Goal: Transaction & Acquisition: Purchase product/service

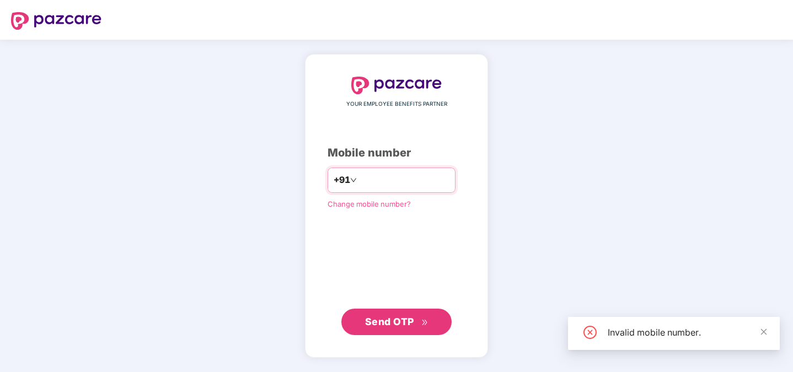
type input "**********"
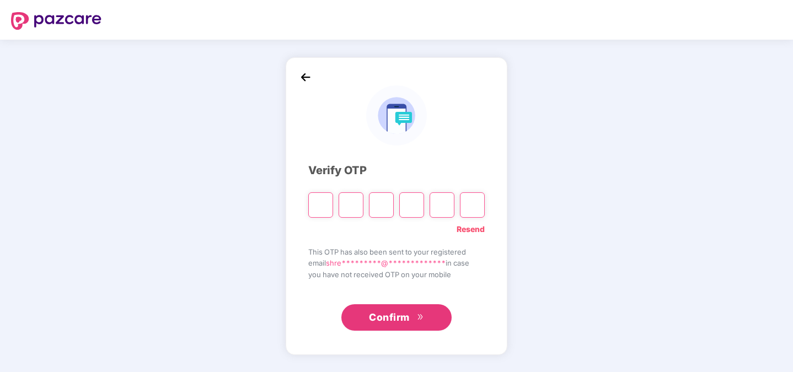
type input "*"
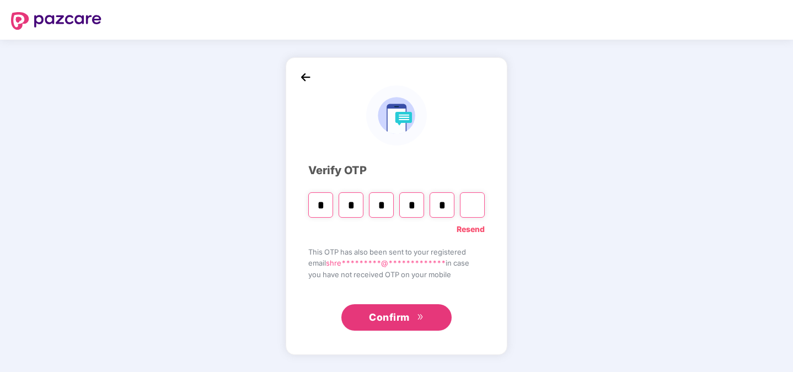
type input "*"
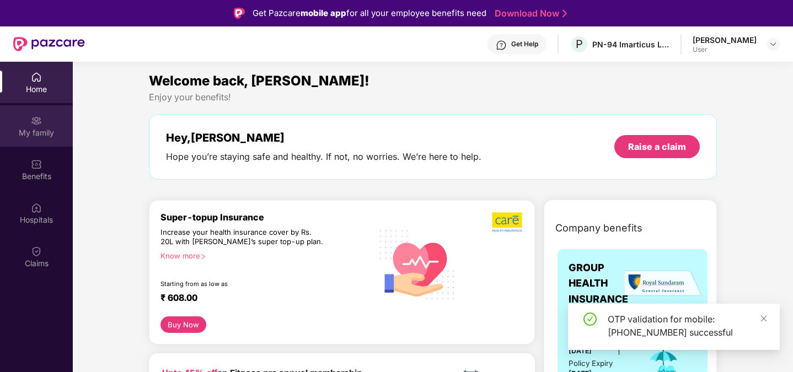
click at [45, 130] on div "My family" at bounding box center [36, 132] width 73 height 11
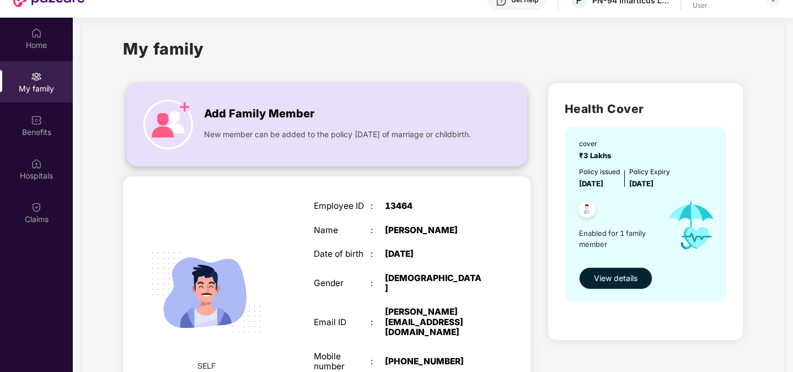
scroll to position [39, 0]
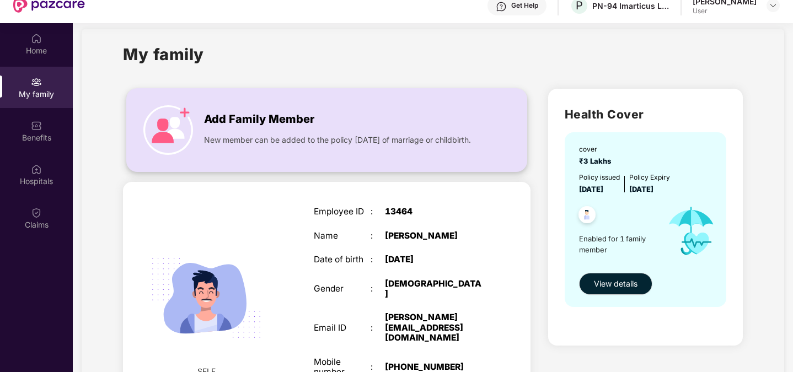
click at [295, 124] on span "Add Family Member" at bounding box center [259, 119] width 110 height 17
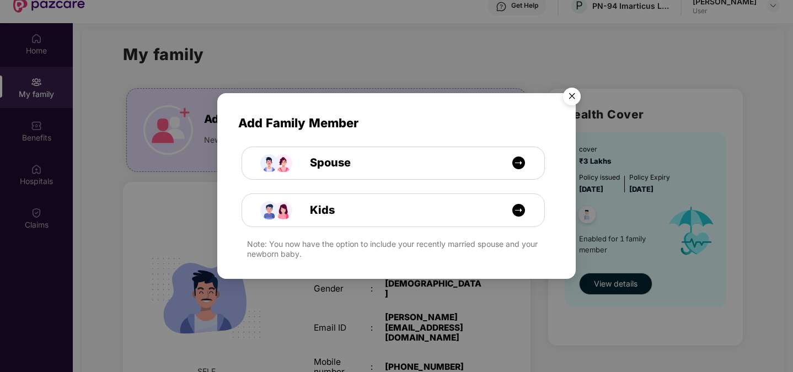
click at [573, 104] on img "Close" at bounding box center [571, 98] width 31 height 31
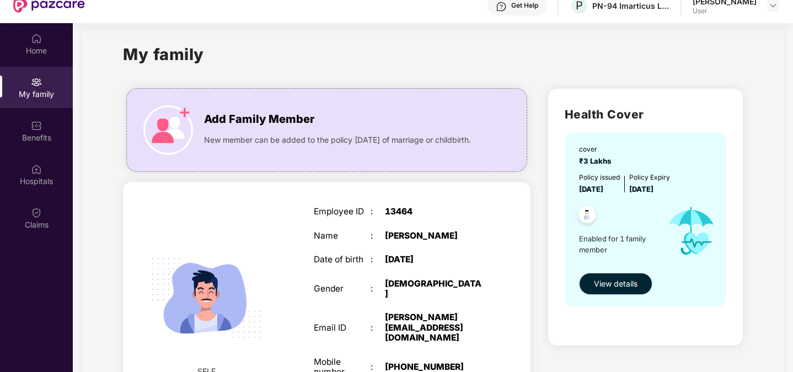
click at [622, 280] on span "View details" at bounding box center [616, 284] width 44 height 12
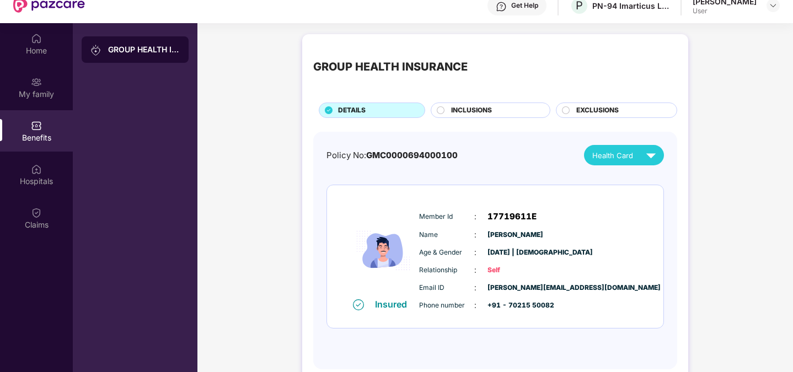
click at [485, 110] on span "INCLUSIONS" at bounding box center [471, 110] width 41 height 10
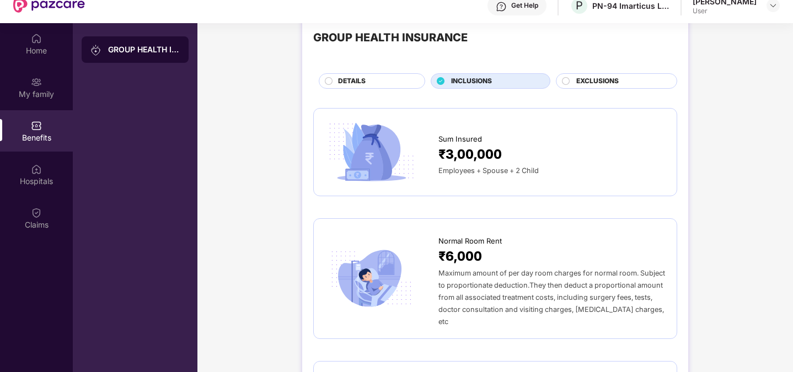
scroll to position [10, 0]
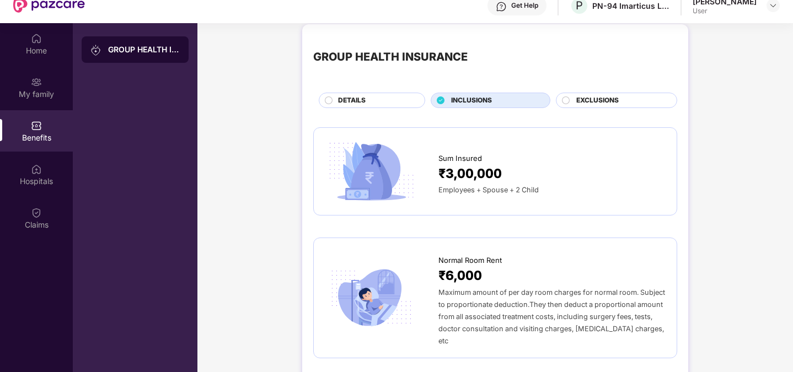
click at [617, 94] on div "EXCLUSIONS" at bounding box center [616, 100] width 121 height 15
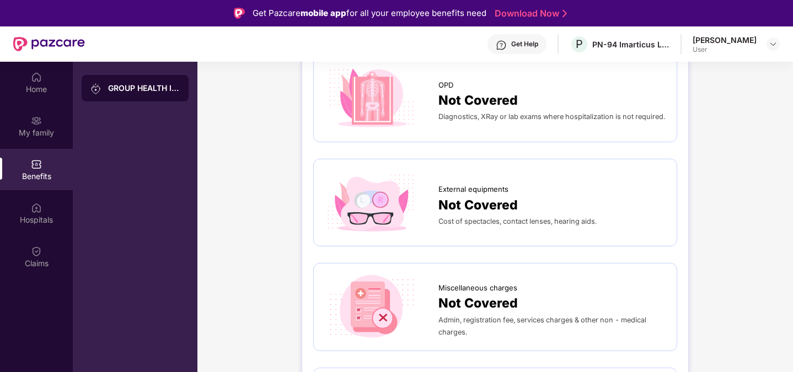
scroll to position [0, 0]
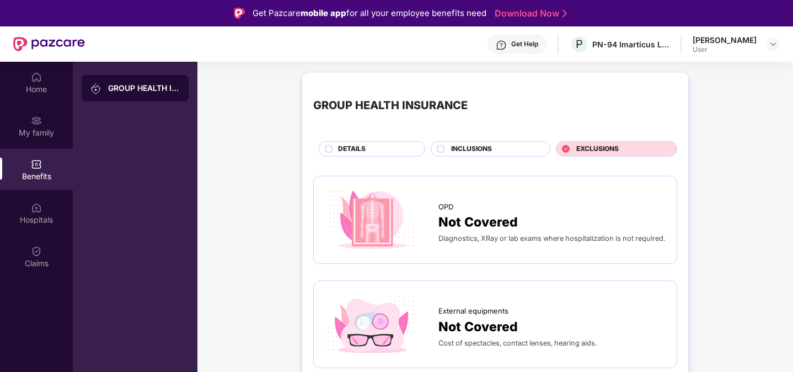
click at [411, 144] on div "DETAILS" at bounding box center [375, 150] width 87 height 12
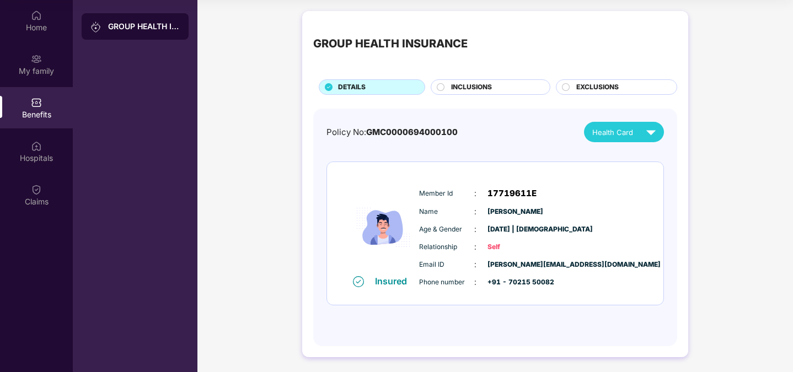
click at [483, 86] on span "INCLUSIONS" at bounding box center [471, 87] width 41 height 10
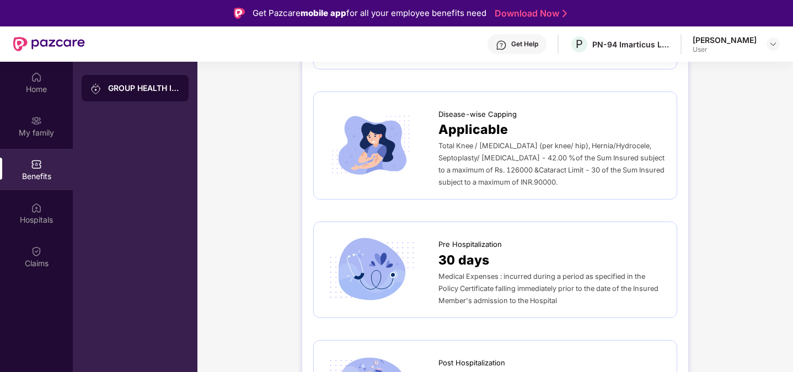
scroll to position [496, 0]
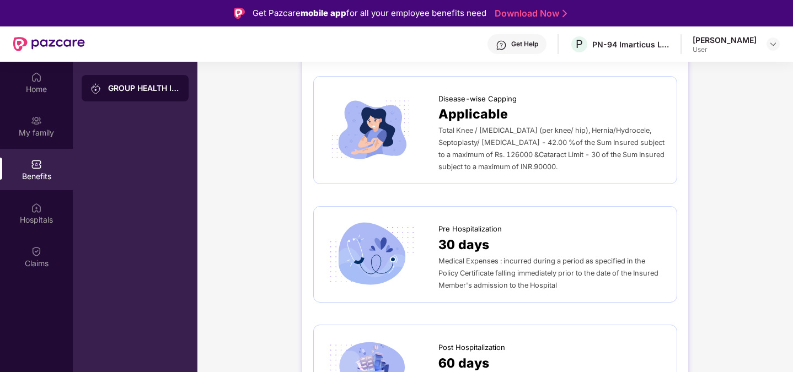
click at [150, 91] on div "GROUP HEALTH INSURANCE" at bounding box center [144, 88] width 72 height 11
click at [46, 203] on div "Hospitals" at bounding box center [36, 212] width 73 height 41
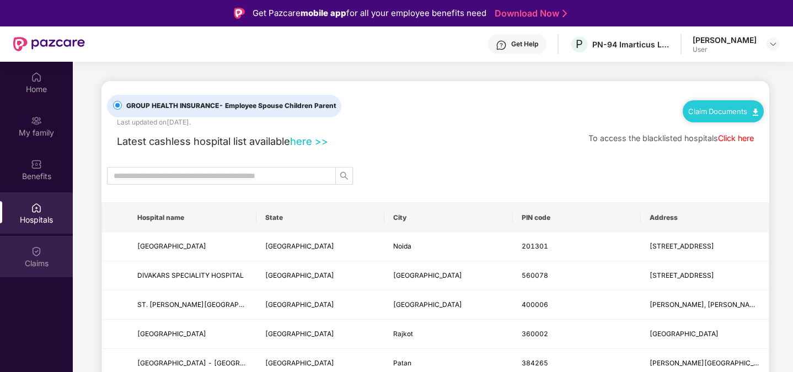
click at [40, 252] on img at bounding box center [36, 251] width 11 height 11
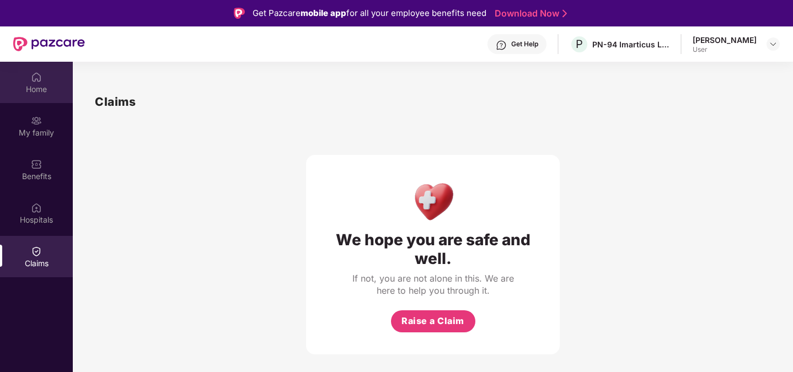
click at [32, 86] on div "Home" at bounding box center [36, 89] width 73 height 11
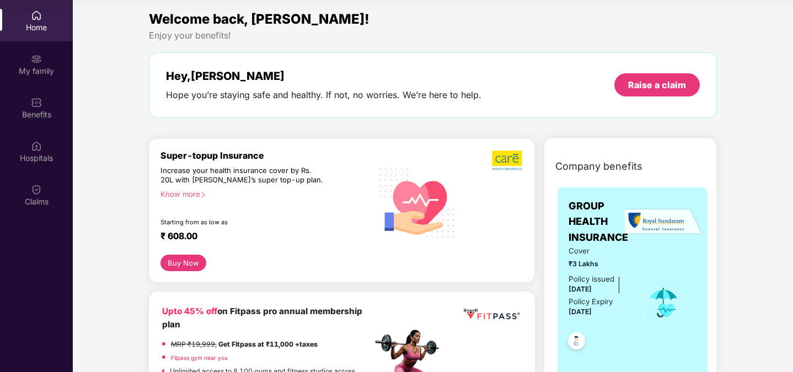
click at [174, 262] on button "Buy Now" at bounding box center [183, 263] width 46 height 17
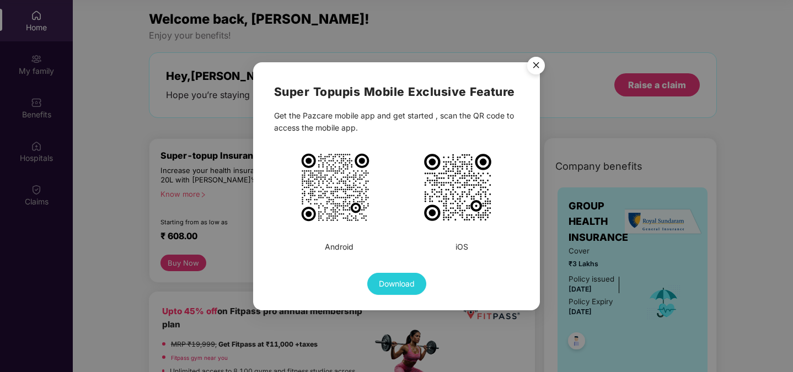
click at [527, 73] on img "Close" at bounding box center [535, 67] width 31 height 31
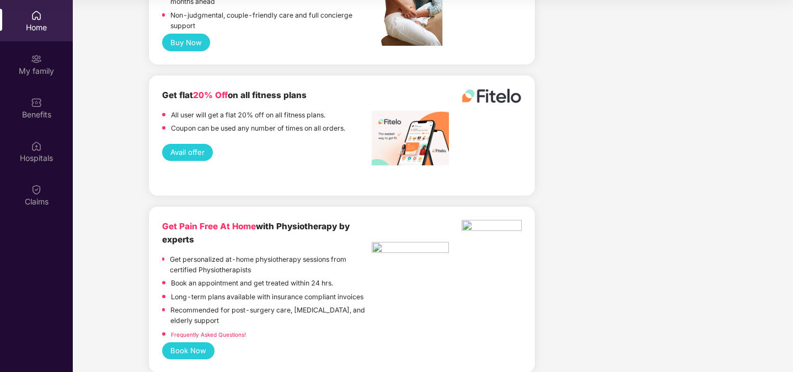
scroll to position [3206, 0]
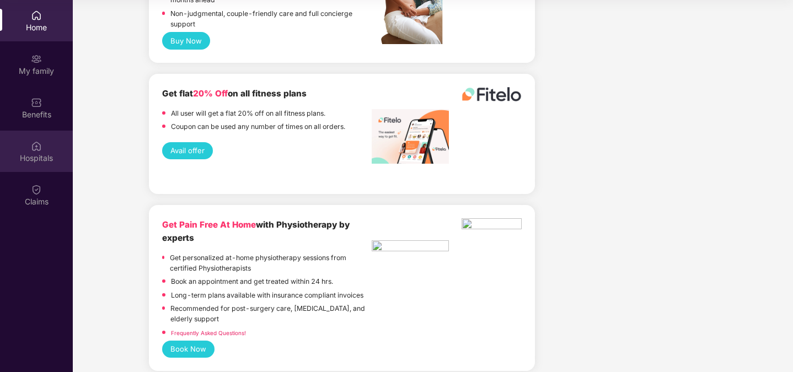
click at [42, 153] on div "Hospitals" at bounding box center [36, 158] width 73 height 11
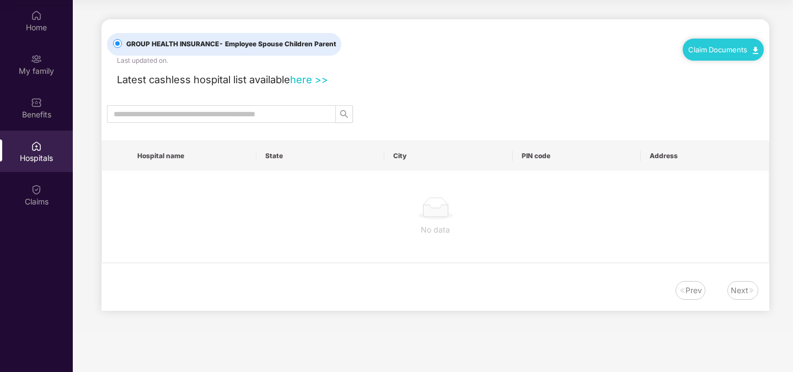
scroll to position [0, 0]
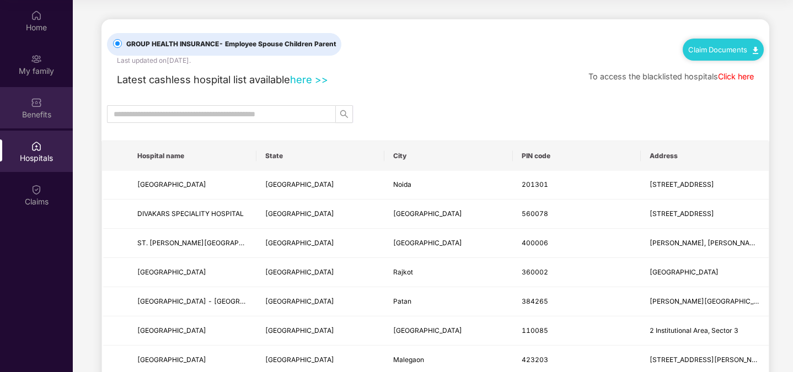
click at [45, 110] on div "Benefits" at bounding box center [36, 114] width 73 height 11
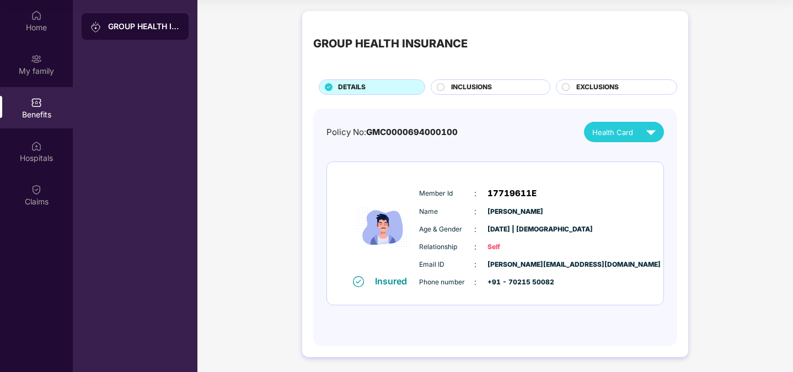
click at [473, 83] on span "INCLUSIONS" at bounding box center [471, 87] width 41 height 10
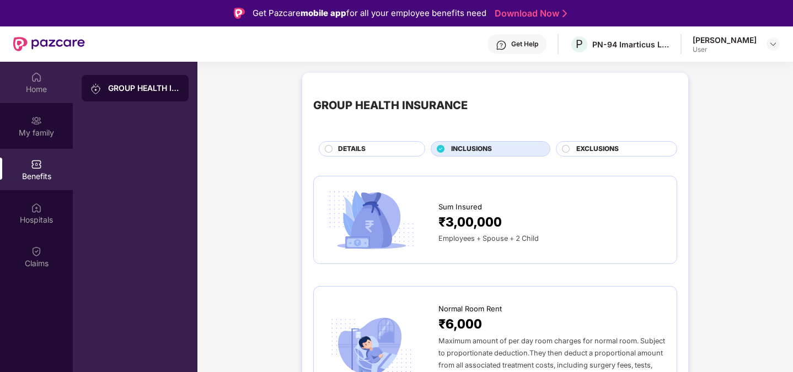
click at [43, 88] on div "Home" at bounding box center [36, 89] width 73 height 11
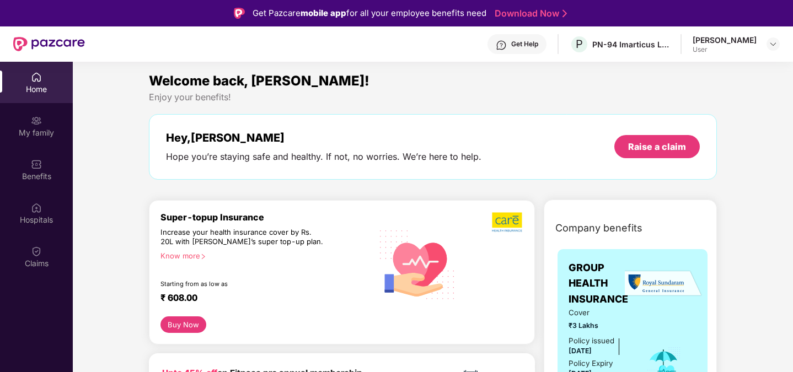
click at [723, 36] on div "[PERSON_NAME]" at bounding box center [724, 40] width 64 height 10
click at [765, 46] on div "[PERSON_NAME] User" at bounding box center [735, 44] width 87 height 19
click at [773, 46] on img at bounding box center [772, 44] width 9 height 9
